Goal: Task Accomplishment & Management: Manage account settings

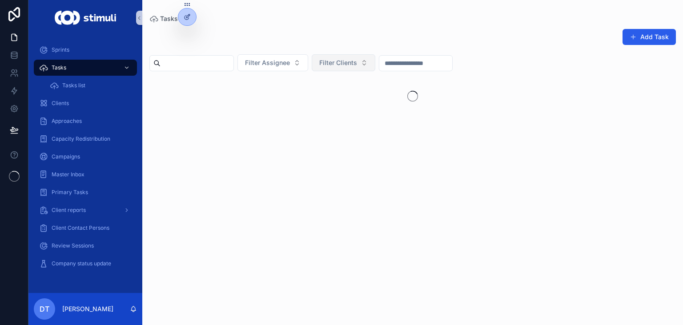
click at [357, 61] on span "Filter Clients" at bounding box center [338, 62] width 38 height 9
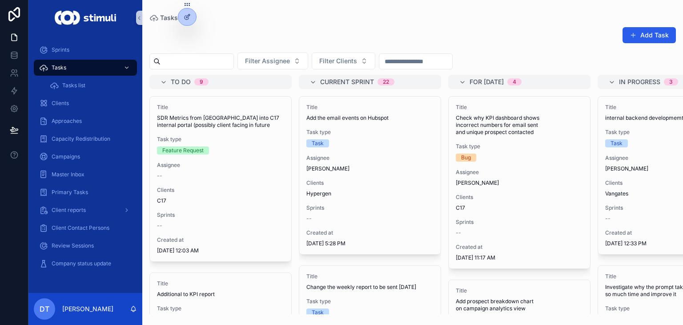
drag, startPoint x: 359, startPoint y: 68, endPoint x: 363, endPoint y: 52, distance: 16.8
click at [363, 52] on div "Add Task Filter Assignee Filter Clients To do 9 Title SDR Metrics from Orum int…" at bounding box center [412, 167] width 541 height 293
click at [357, 57] on span "Filter Clients" at bounding box center [338, 60] width 38 height 9
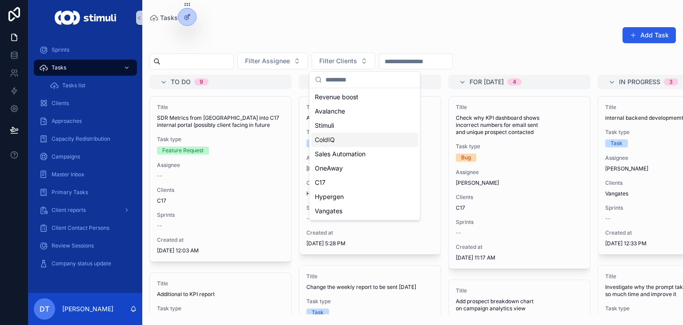
click at [330, 141] on span "ColdIQ" at bounding box center [325, 139] width 20 height 9
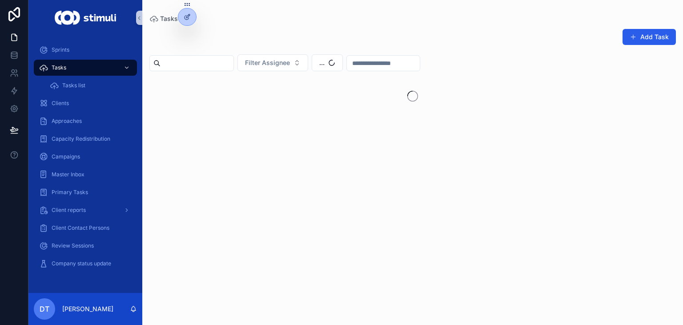
click at [416, 28] on div "Add Task" at bounding box center [412, 38] width 526 height 20
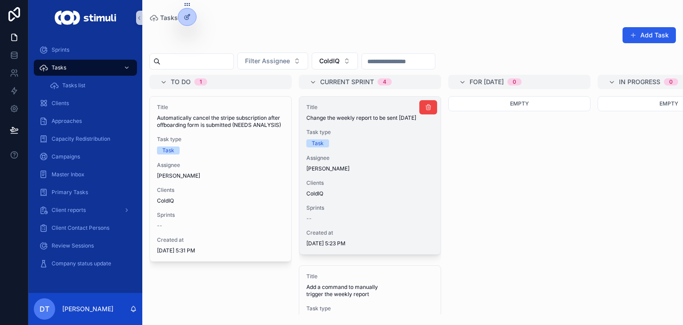
click at [370, 178] on div "Title Change the weekly report to be sent [DATE] Task type Task Assignee [PERSO…" at bounding box center [369, 174] width 141 height 157
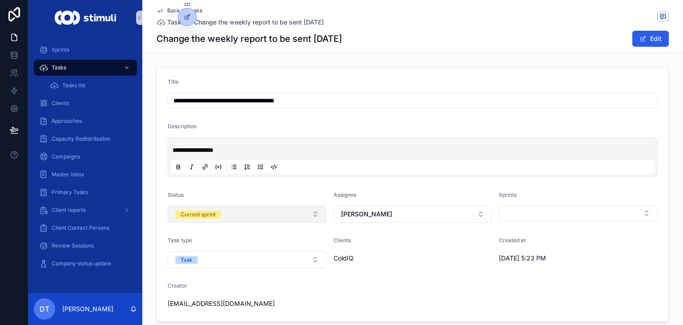
click at [239, 219] on button "Current sprint" at bounding box center [247, 213] width 159 height 17
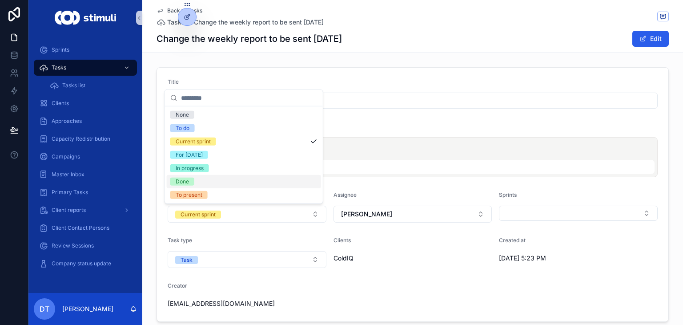
click at [206, 184] on div "Done" at bounding box center [244, 181] width 154 height 13
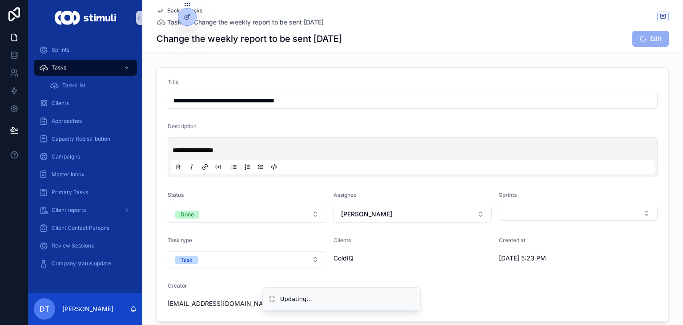
click at [158, 9] on icon "scrollable content" at bounding box center [160, 11] width 4 height 4
